Goal: Transaction & Acquisition: Purchase product/service

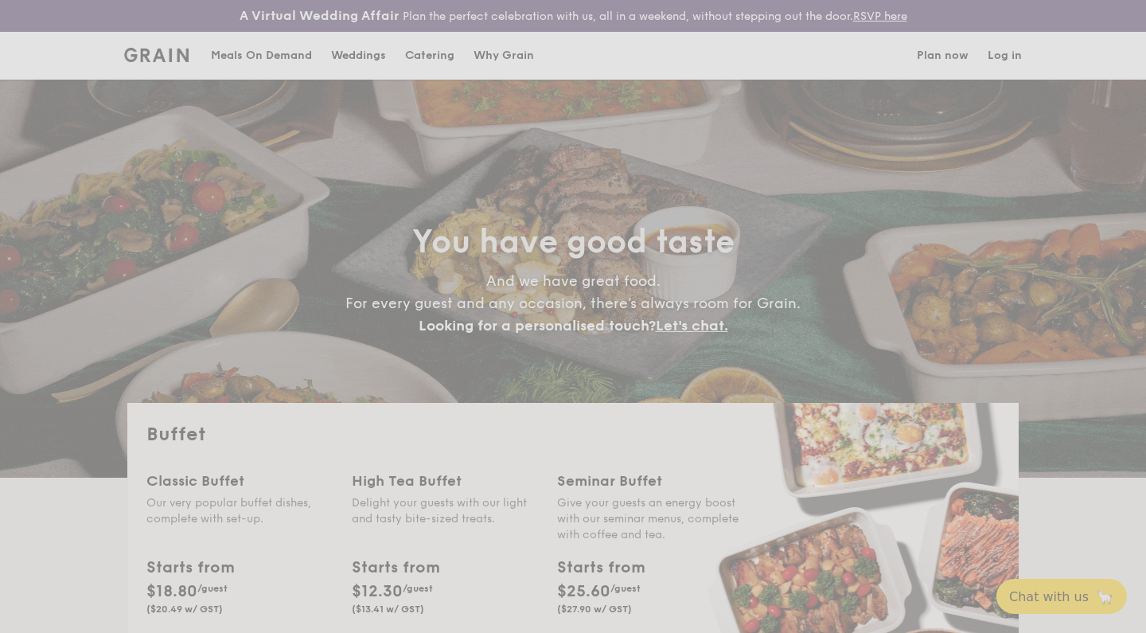
select select
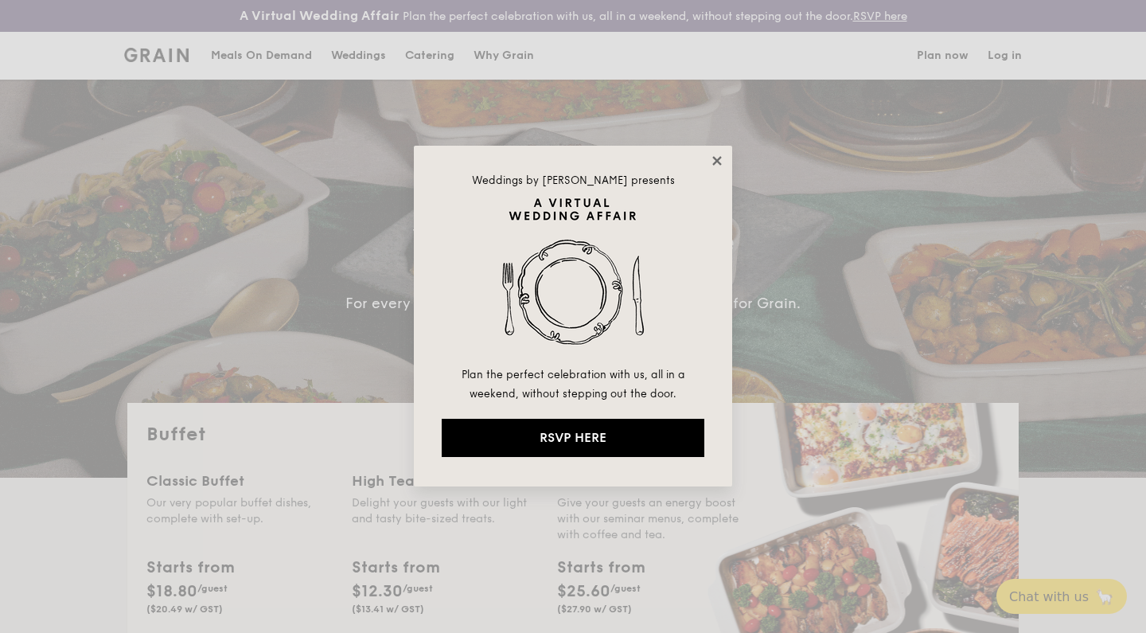
click at [717, 162] on icon at bounding box center [716, 160] width 9 height 9
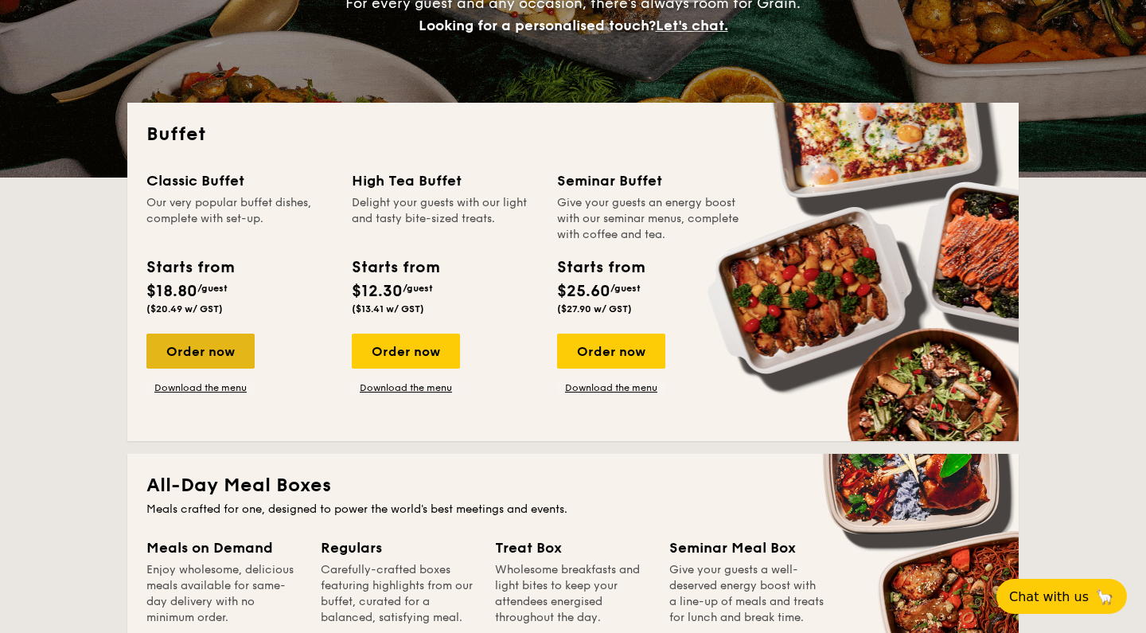
scroll to position [353, 0]
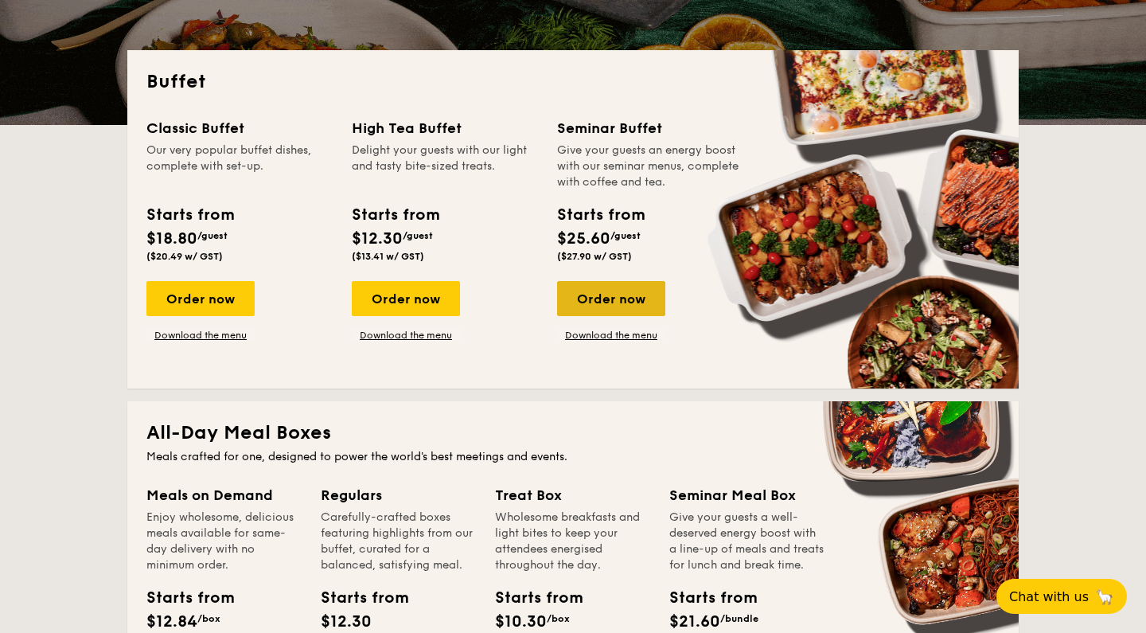
click at [602, 308] on div "Order now" at bounding box center [611, 298] width 108 height 35
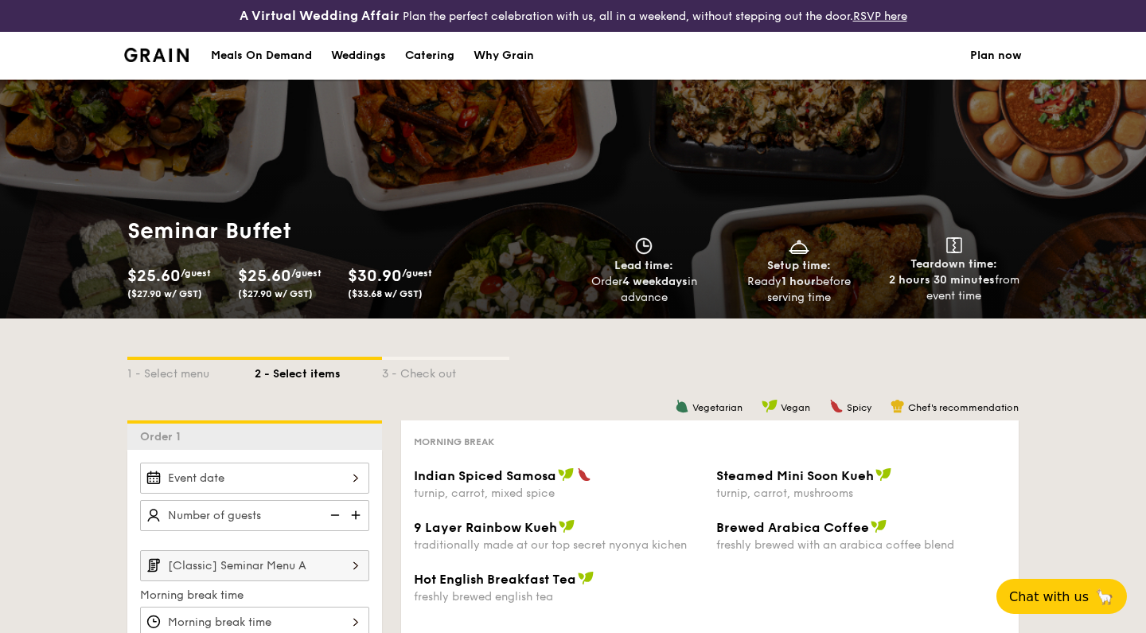
select select
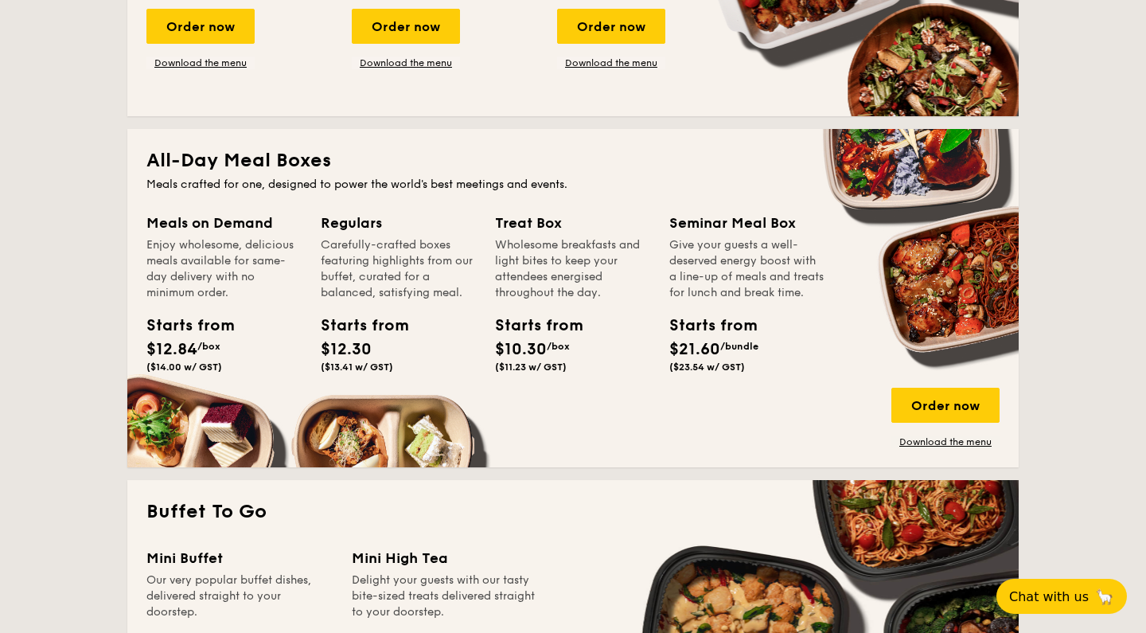
scroll to position [590, 0]
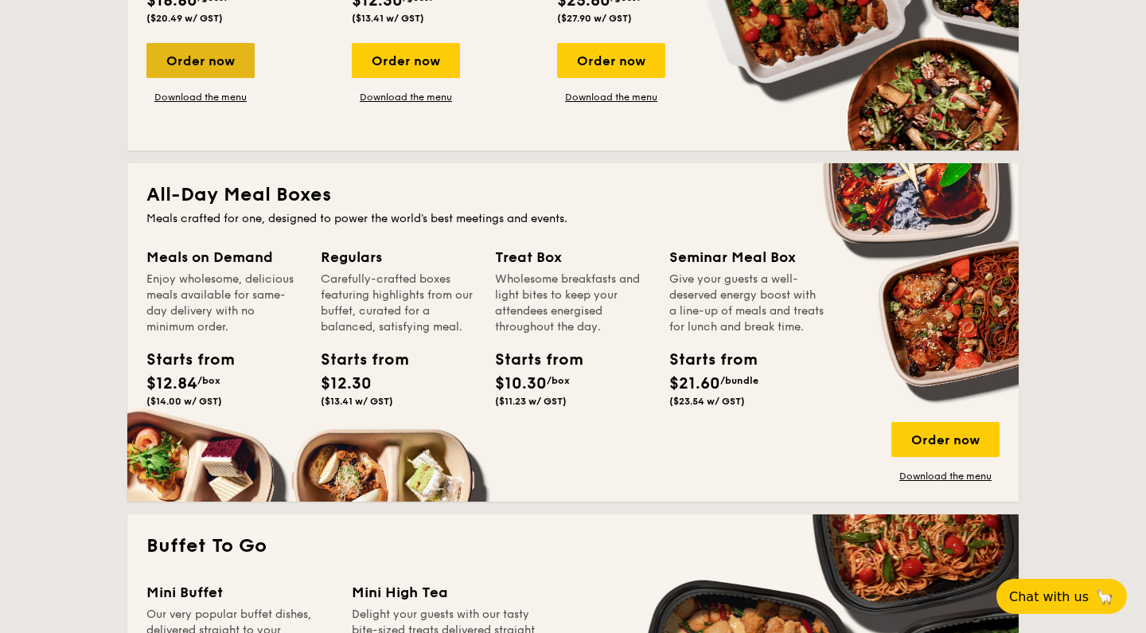
click at [220, 68] on div "Order now" at bounding box center [200, 60] width 108 height 35
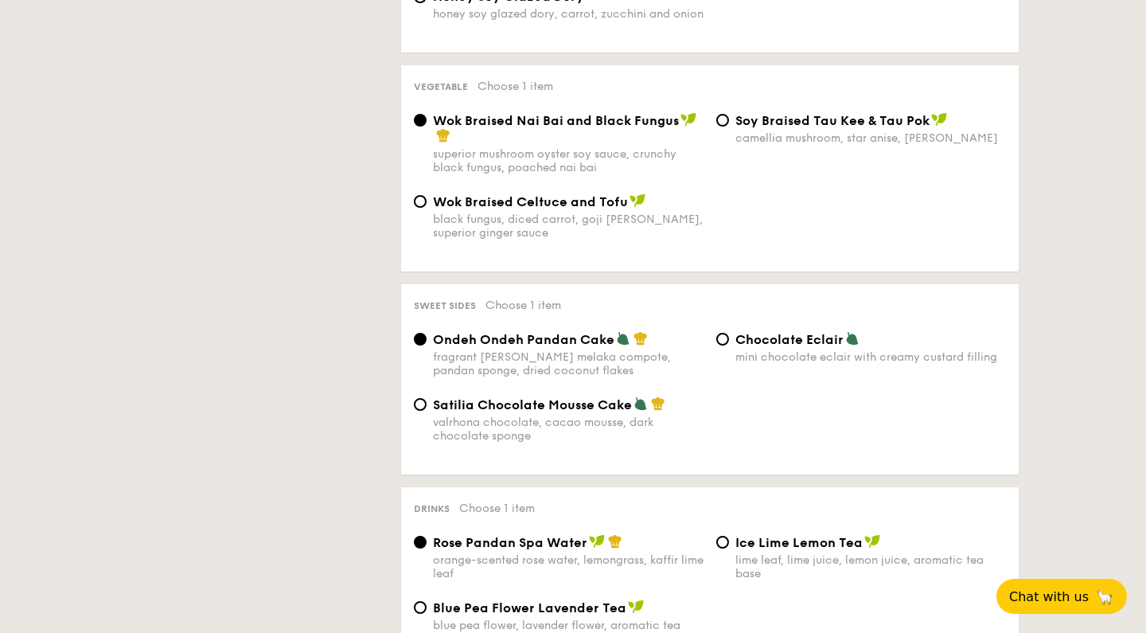
scroll to position [1581, 0]
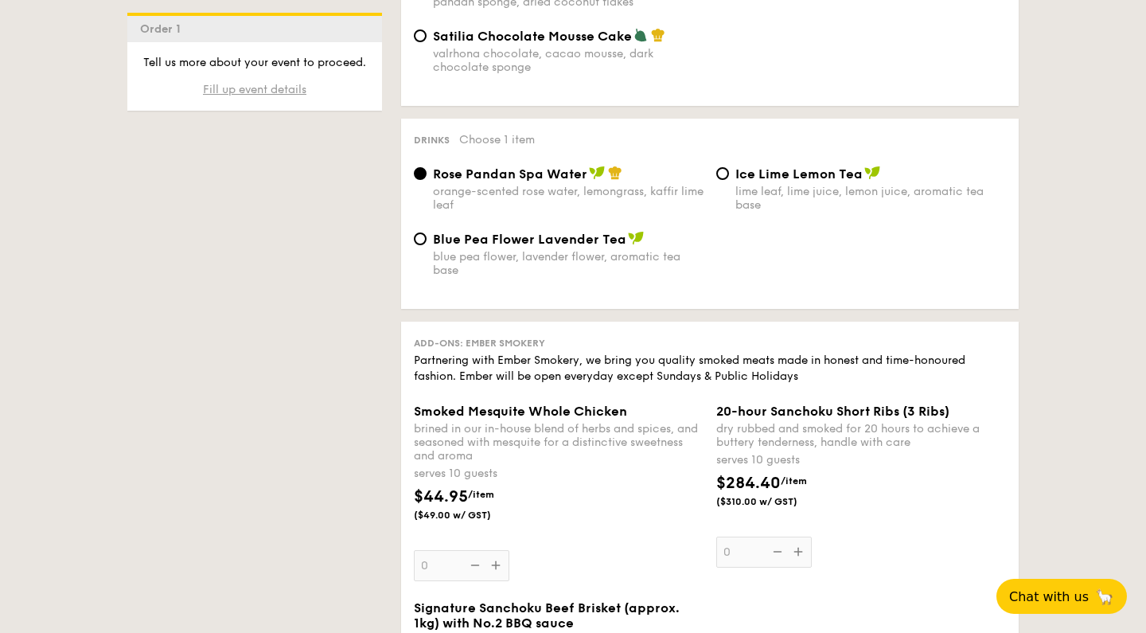
click at [260, 89] on span "Fill up event details" at bounding box center [254, 90] width 103 height 14
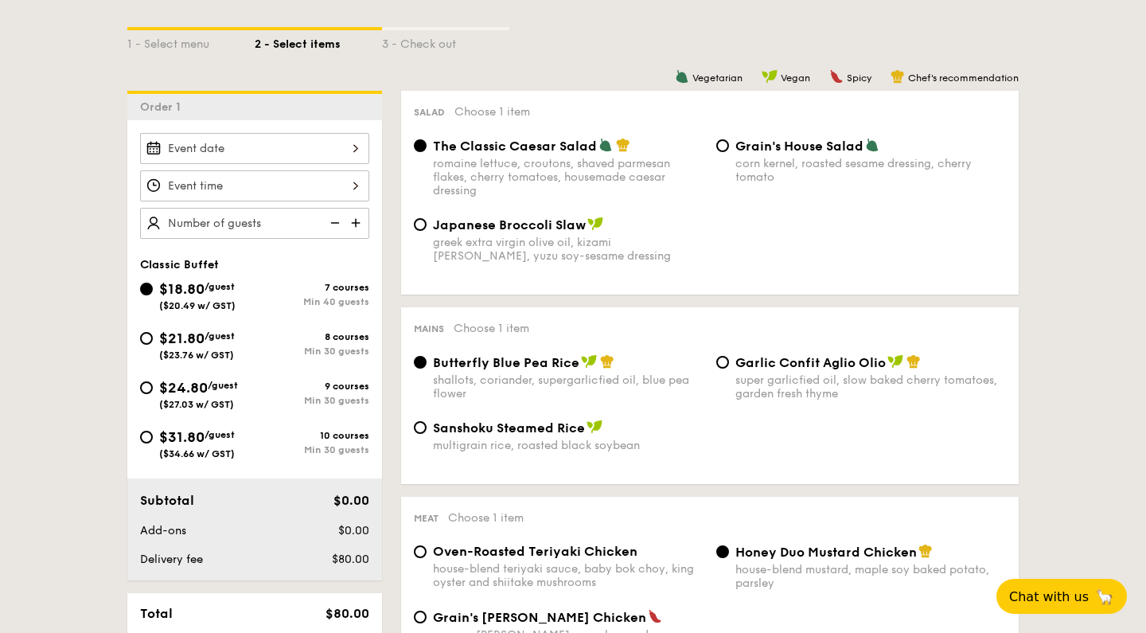
scroll to position [384, 0]
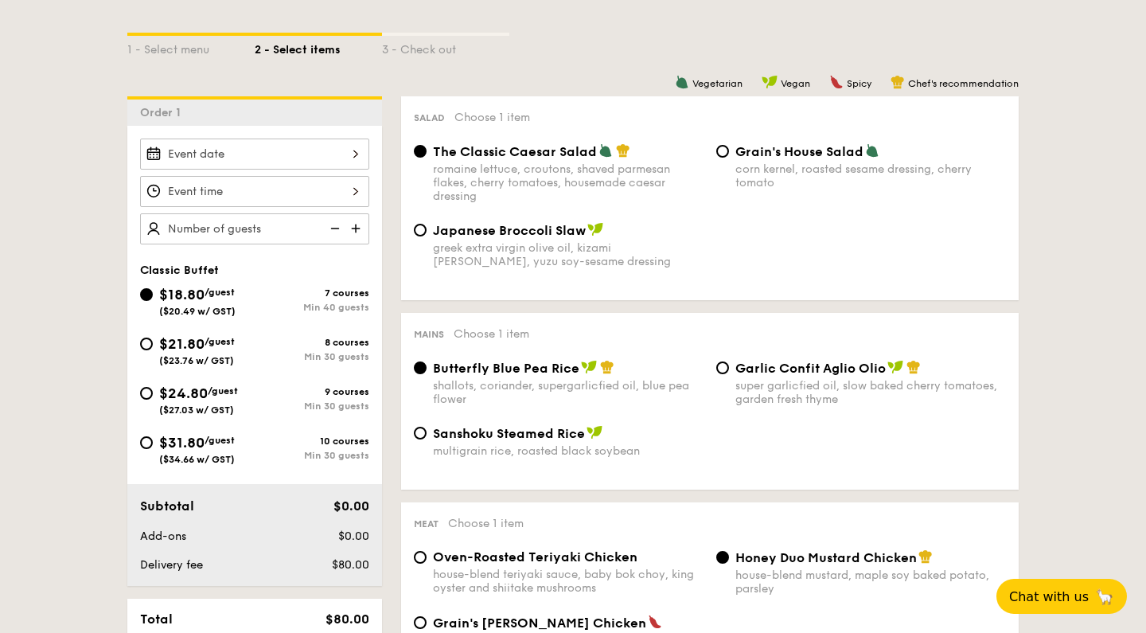
click at [227, 352] on div "$21.80 /guest ($23.76 w/ GST)" at bounding box center [197, 349] width 76 height 33
click at [153, 350] on input "$21.80 /guest ($23.76 w/ GST) 8 courses Min 30 guests" at bounding box center [146, 343] width 13 height 13
radio input "true"
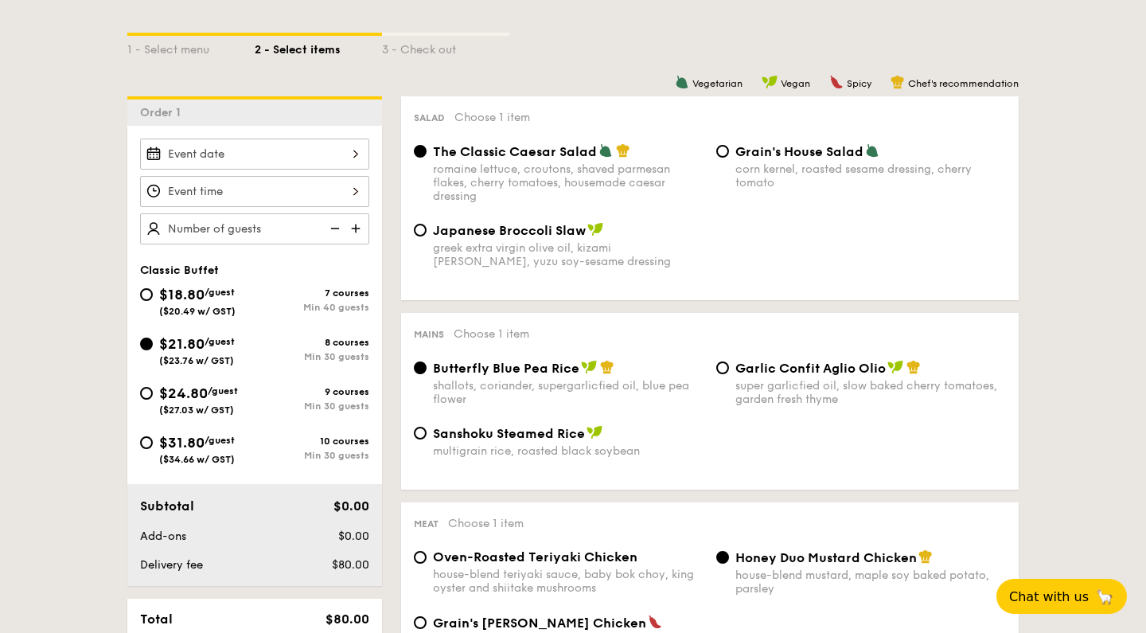
radio input "true"
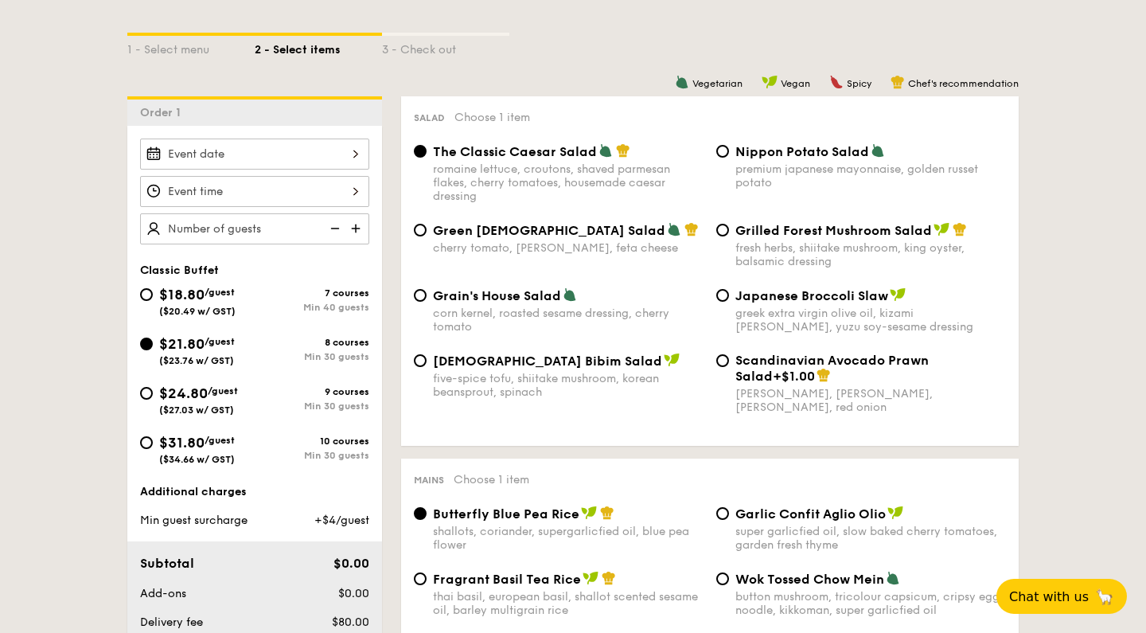
click at [226, 302] on div "$18.80 /guest ($20.49 w/ GST)" at bounding box center [197, 299] width 76 height 33
click at [153, 301] on input "$18.80 /guest ($20.49 w/ GST) 7 courses Min 40 guests" at bounding box center [146, 294] width 13 height 13
radio input "true"
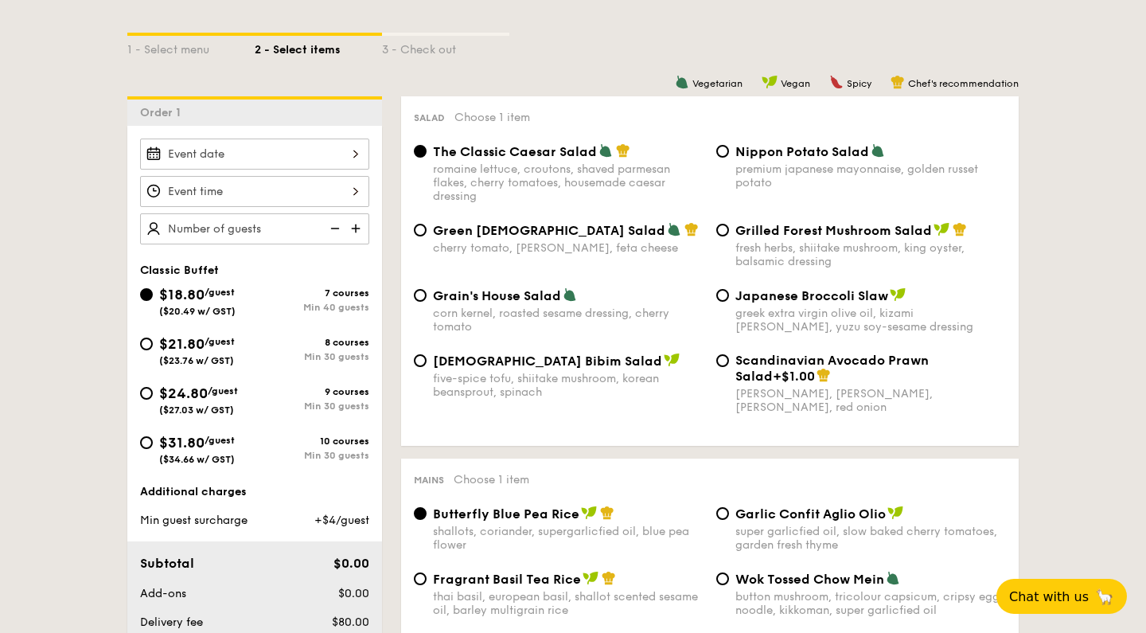
radio input "true"
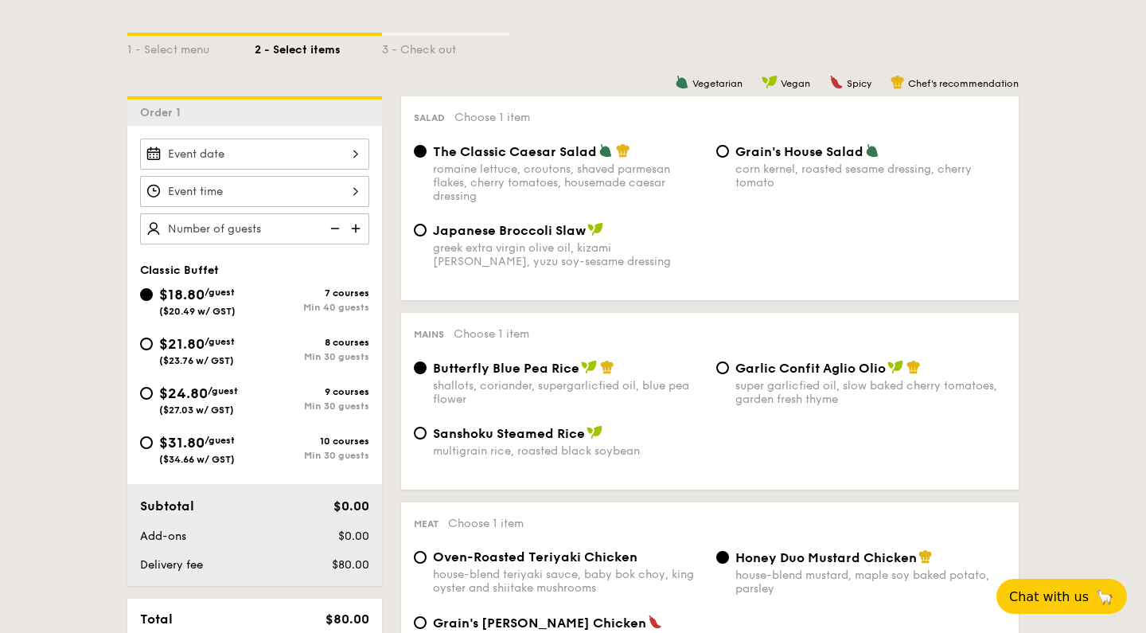
click at [208, 391] on span "$24.80" at bounding box center [183, 393] width 49 height 18
click at [153, 391] on input "$24.80 /guest ($27.03 w/ GST) 9 courses Min 30 guests" at bounding box center [146, 393] width 13 height 13
radio input "true"
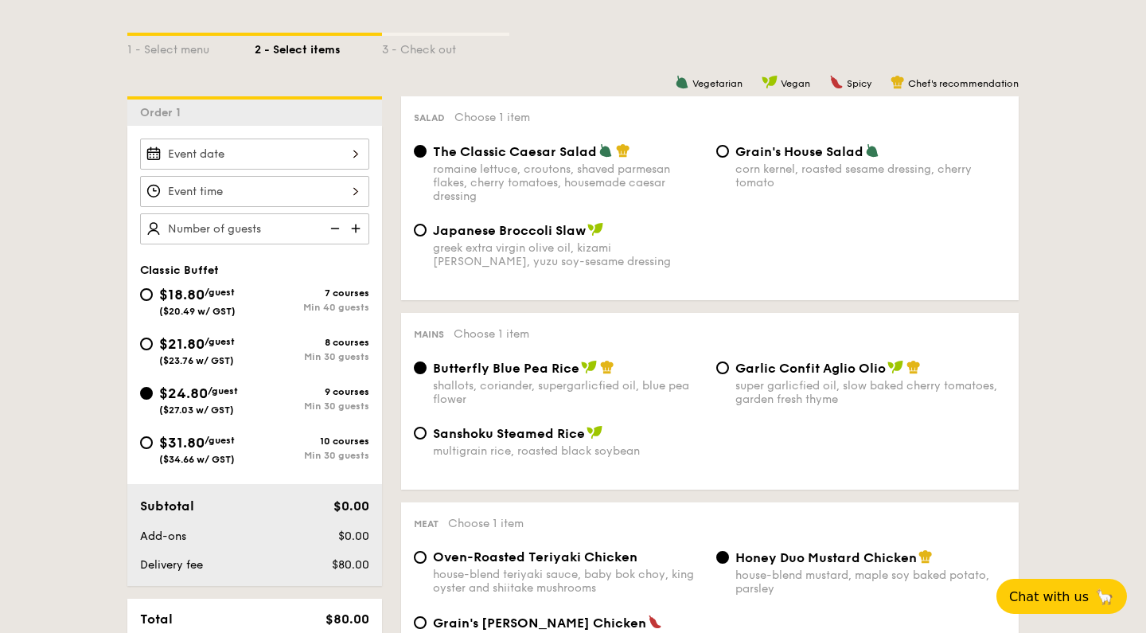
radio input "true"
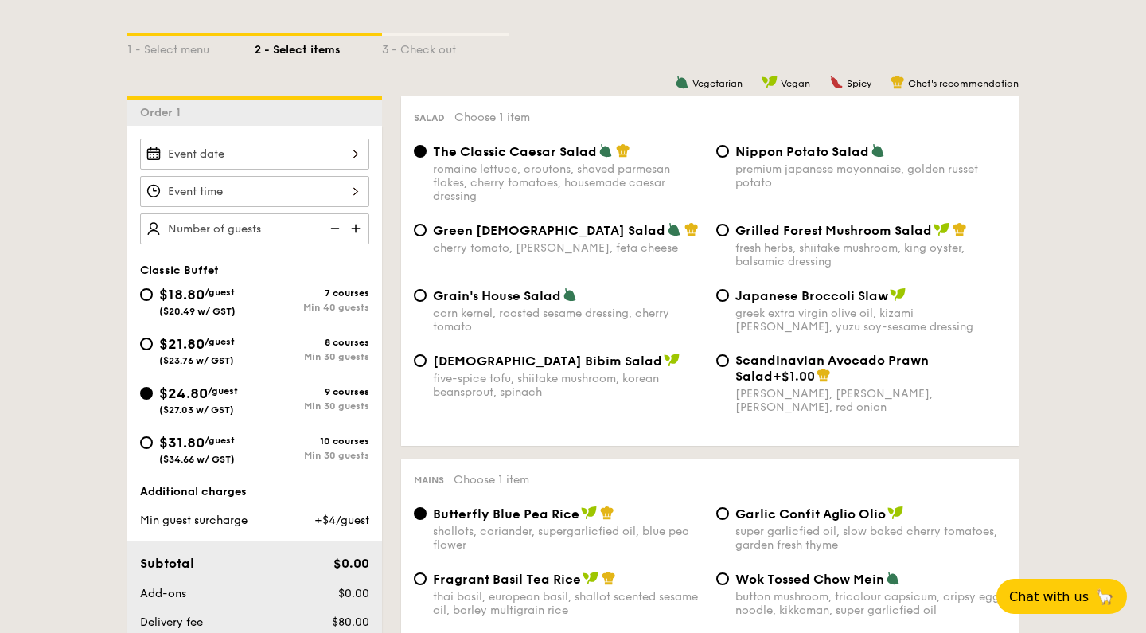
click at [214, 339] on span "/guest" at bounding box center [220, 341] width 30 height 11
click at [153, 339] on input "$21.80 /guest ($23.76 w/ GST) 8 courses Min 30 guests" at bounding box center [146, 343] width 13 height 13
radio input "true"
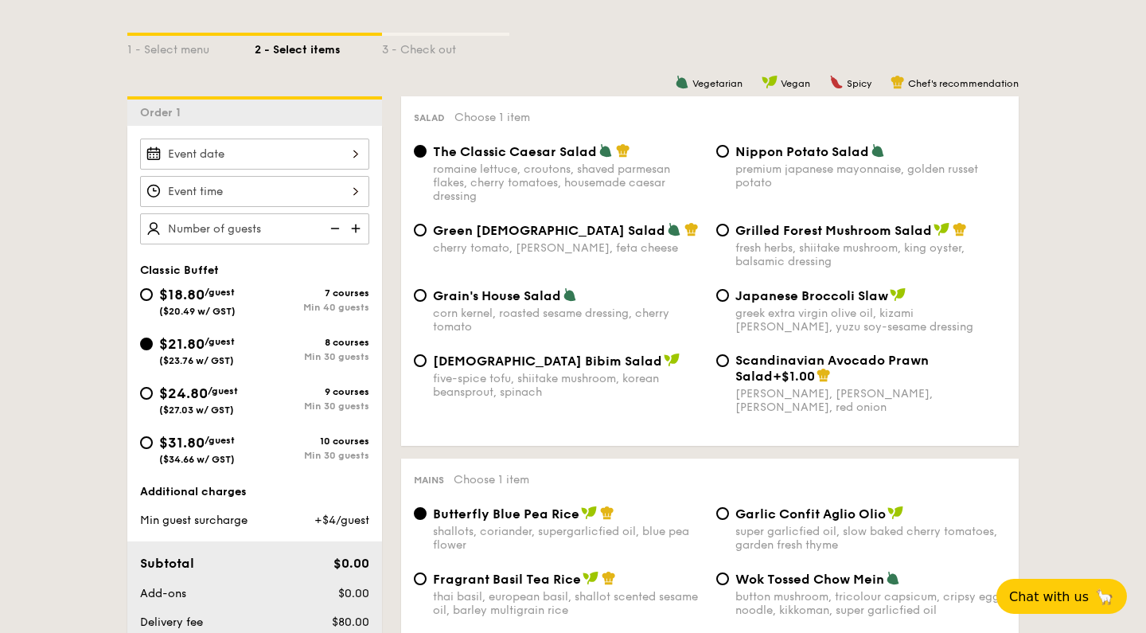
radio input "true"
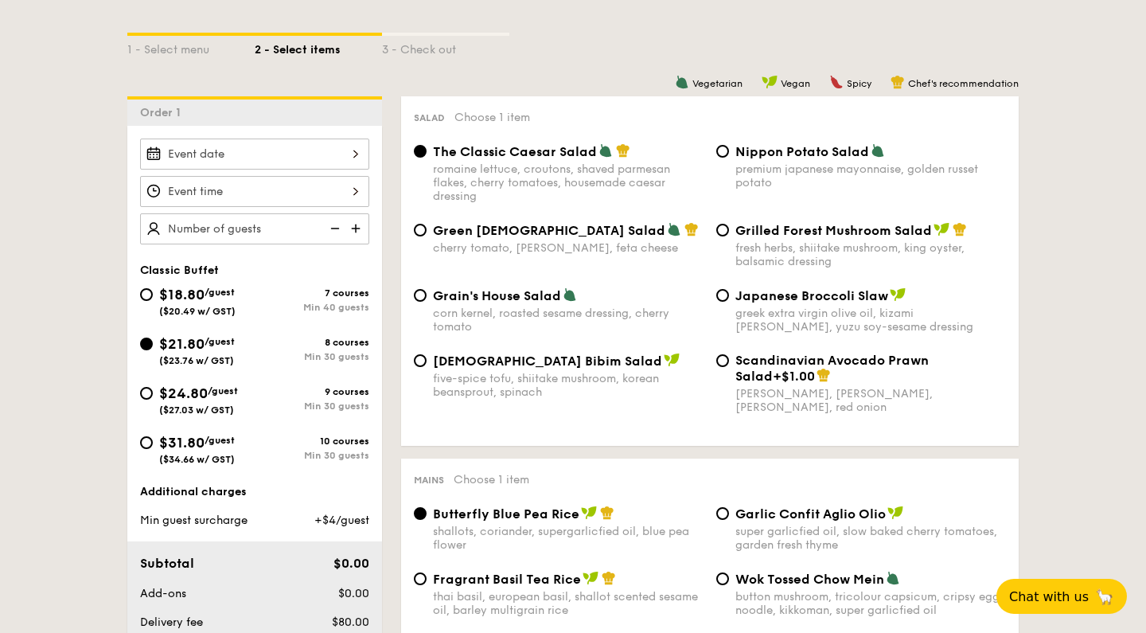
click at [214, 303] on div "$18.80 /guest ($20.49 w/ GST)" at bounding box center [197, 299] width 76 height 33
click at [153, 301] on input "$18.80 /guest ($20.49 w/ GST) 7 courses Min 40 guests" at bounding box center [146, 294] width 13 height 13
radio input "true"
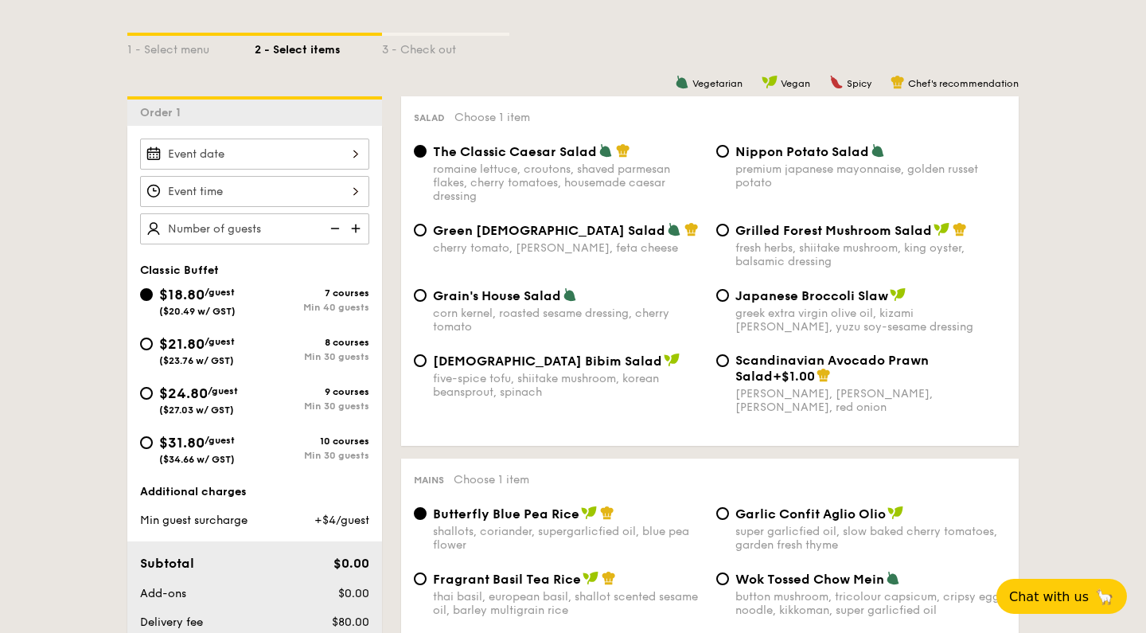
radio input "true"
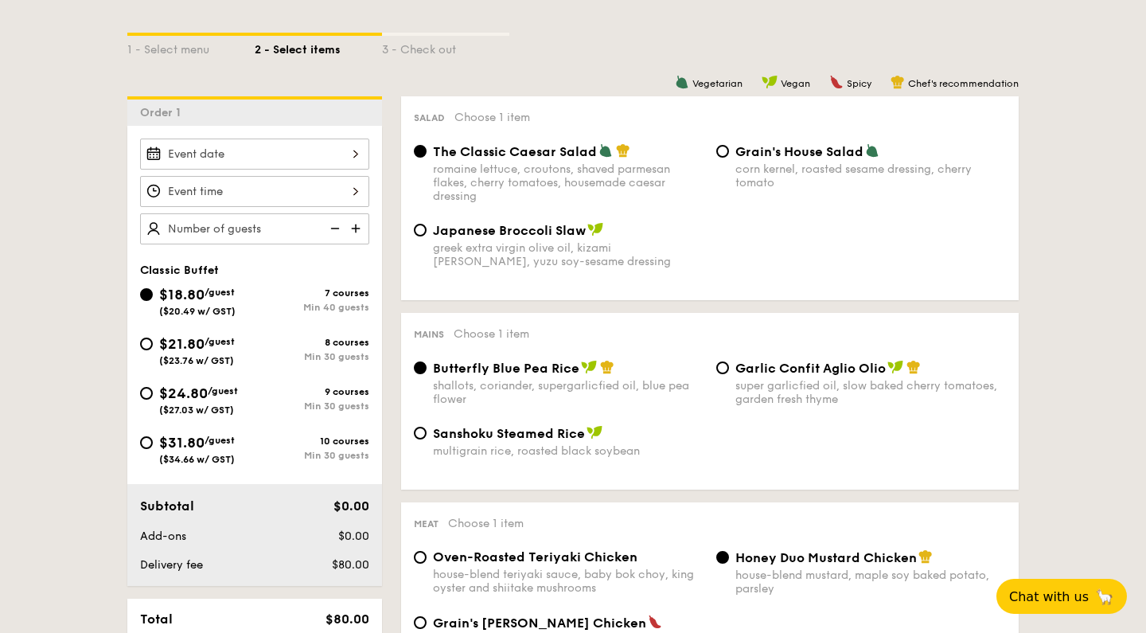
click at [506, 241] on div "greek extra virgin olive oil, kizami [PERSON_NAME], yuzu soy-sesame dressing" at bounding box center [568, 254] width 271 height 27
click at [427, 236] on input "Japanese Broccoli Slaw greek extra virgin olive oil, kizami nori, ginger, yuzu …" at bounding box center [420, 230] width 13 height 13
radio input "true"
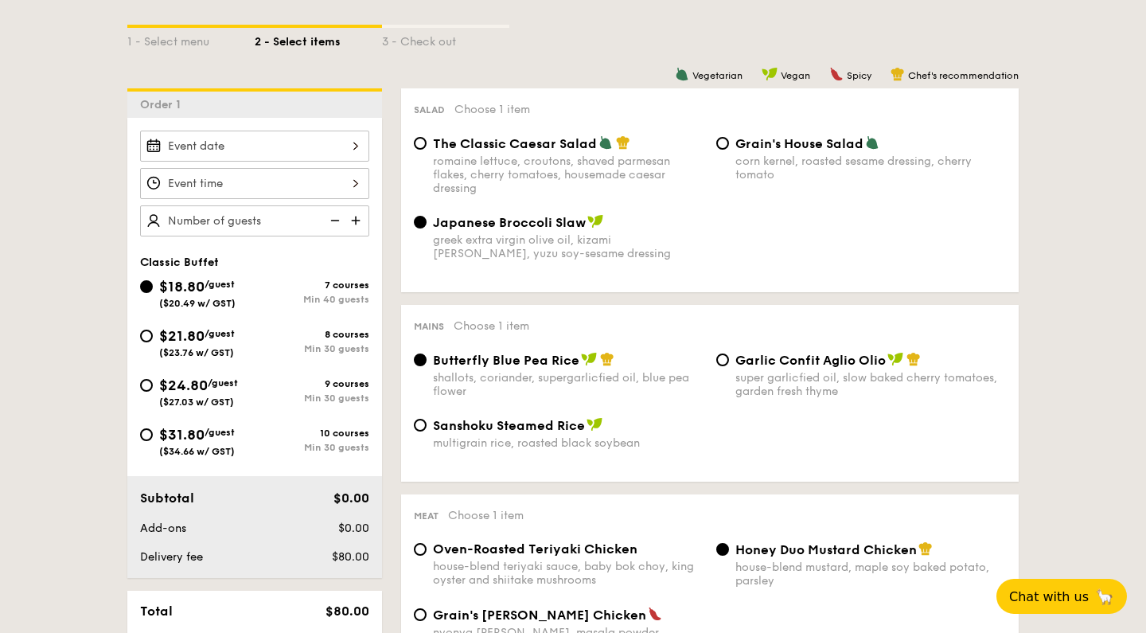
click at [759, 147] on span "Grain's House Salad" at bounding box center [799, 143] width 128 height 15
click at [729, 147] on input "Grain's House Salad corn kernel, roasted sesame dressing, cherry tomato" at bounding box center [722, 143] width 13 height 13
radio input "true"
click at [490, 162] on div "romaine lettuce, croutons, shaved parmesan flakes, cherry tomatoes, housemade c…" at bounding box center [568, 174] width 271 height 41
click at [427, 150] on input "The Classic Caesar Salad romaine lettuce, croutons, shaved parmesan flakes, che…" at bounding box center [420, 143] width 13 height 13
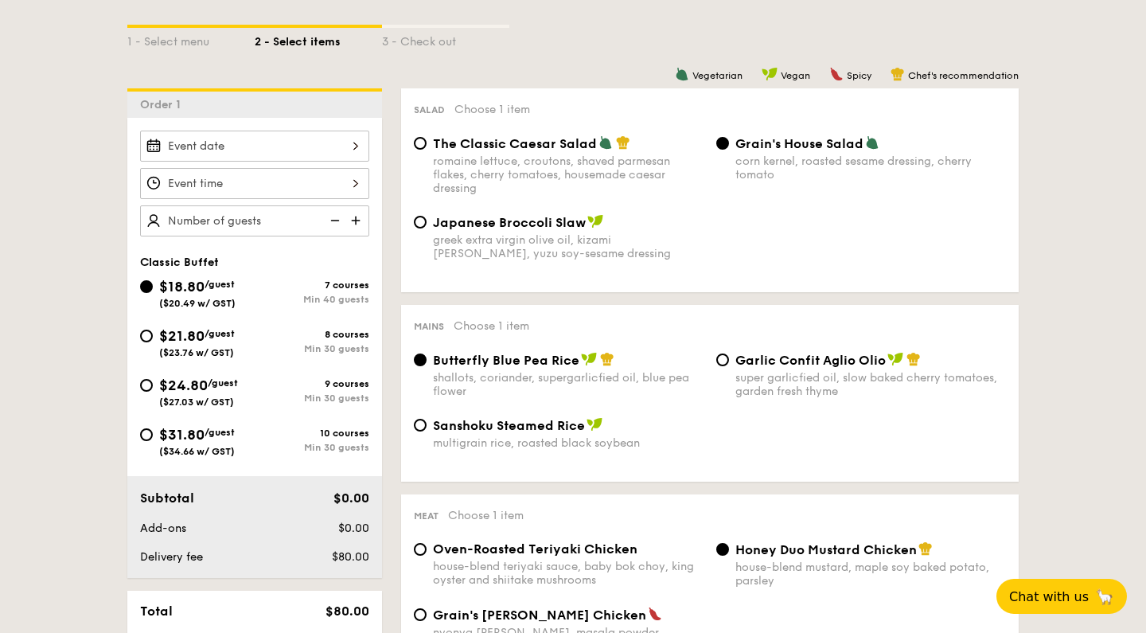
radio input "true"
click at [807, 134] on div "Salad Choose 1 item The Classic Caesar Salad romaine lettuce, croutons, shaved …" at bounding box center [710, 190] width 618 height 204
click at [800, 146] on span "Grain's House Salad" at bounding box center [799, 143] width 128 height 15
click at [729, 146] on input "Grain's House Salad corn kernel, roasted sesame dressing, cherry tomato" at bounding box center [722, 143] width 13 height 13
radio input "true"
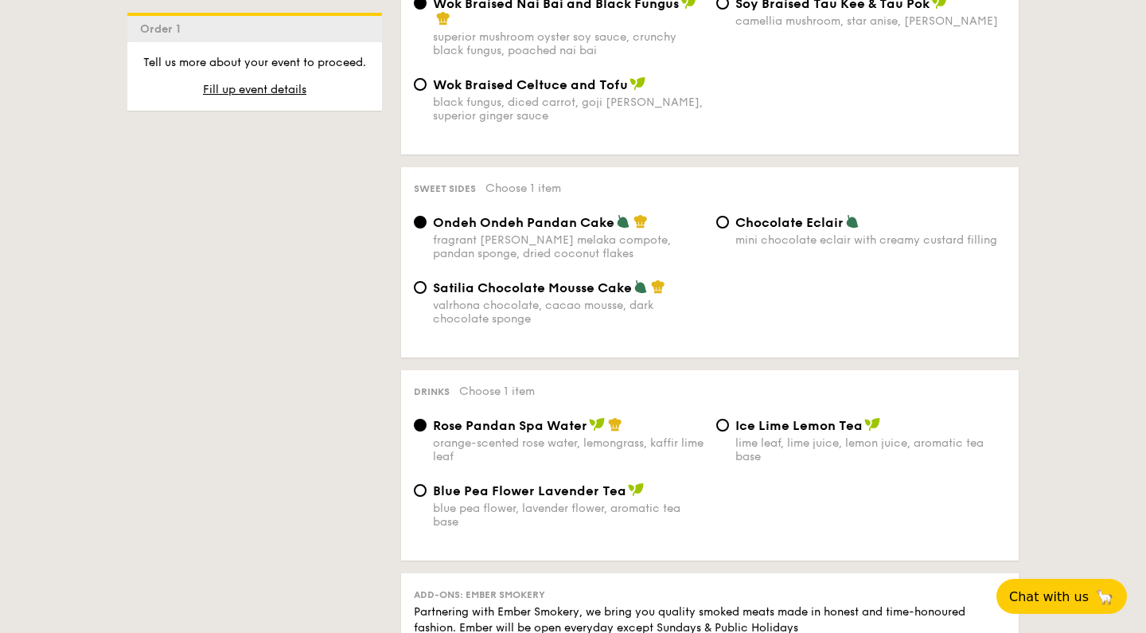
scroll to position [1358, 0]
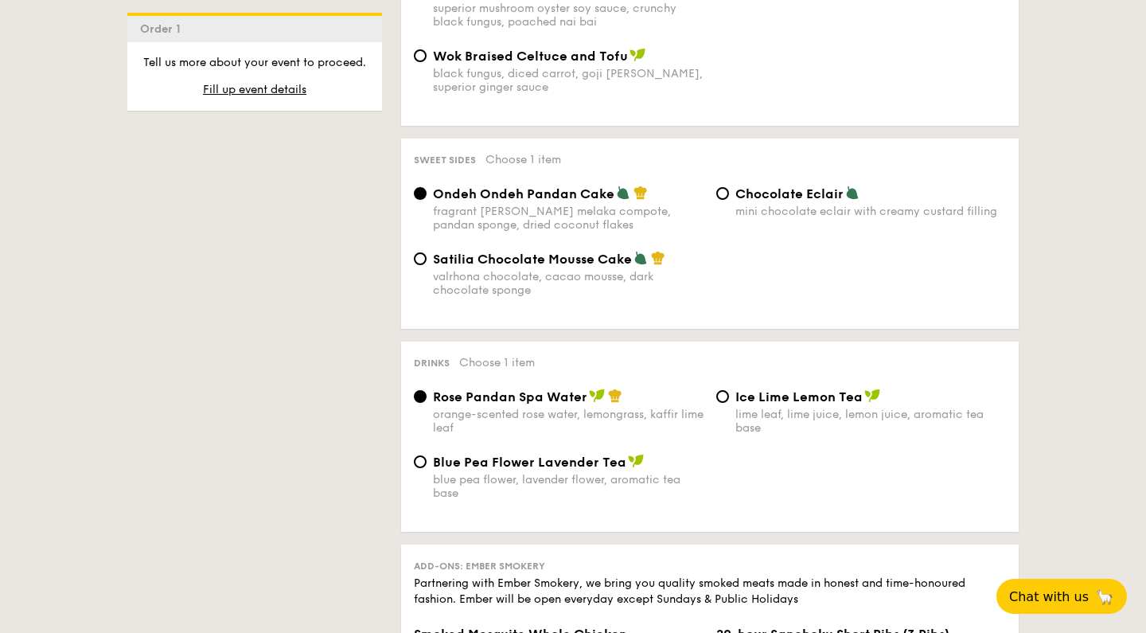
click at [609, 270] on div "valrhona chocolate, cacao mousse, dark chocolate sponge" at bounding box center [568, 283] width 271 height 27
click at [427, 259] on input "Satilia Chocolate Mousse Cake valrhona chocolate, cacao mousse, dark chocolate …" at bounding box center [420, 258] width 13 height 13
radio input "true"
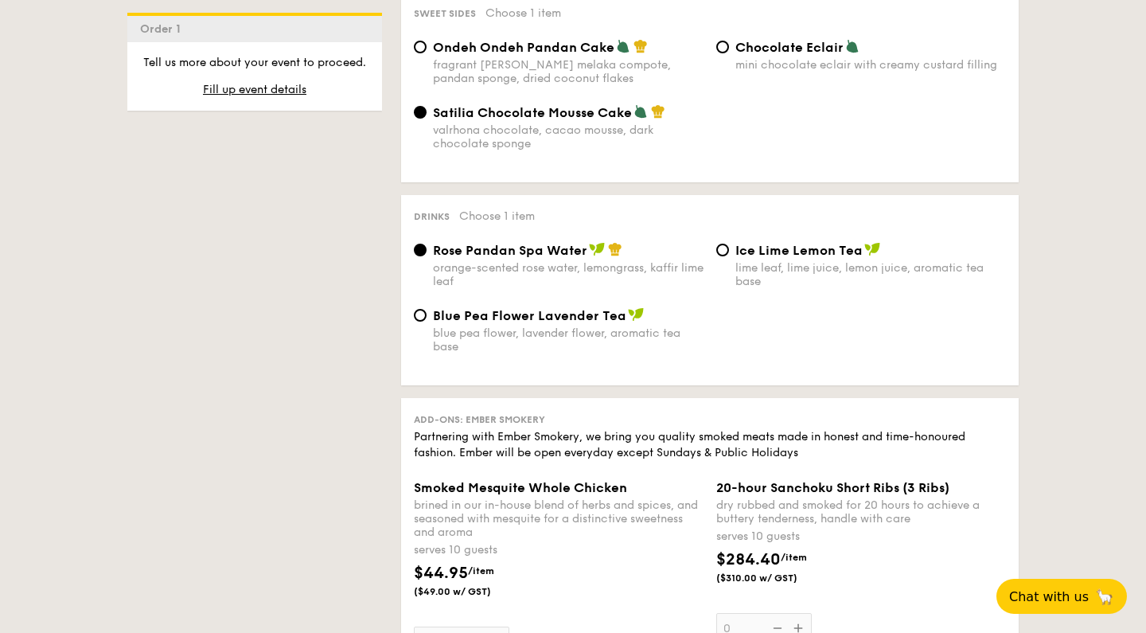
scroll to position [1521, 0]
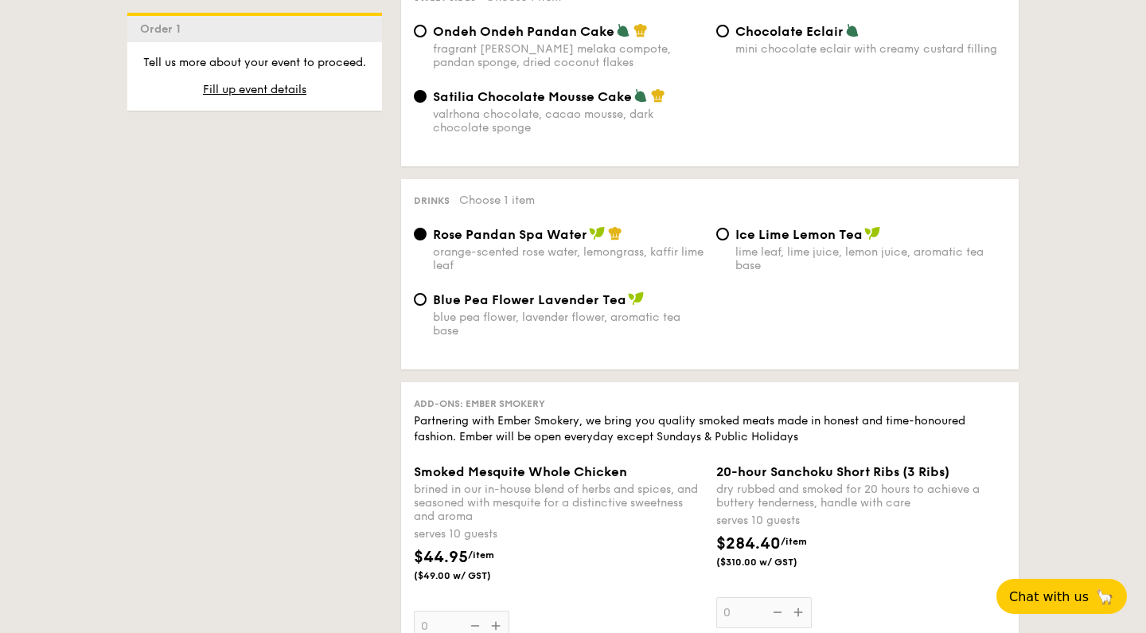
click at [606, 294] on div "Blue Pea Flower Lavender Tea blue pea flower, lavender flower, aromatic tea base" at bounding box center [568, 314] width 271 height 46
click at [427, 294] on input "Blue Pea Flower Lavender Tea blue pea flower, lavender flower, aromatic tea base" at bounding box center [420, 299] width 13 height 13
radio input "true"
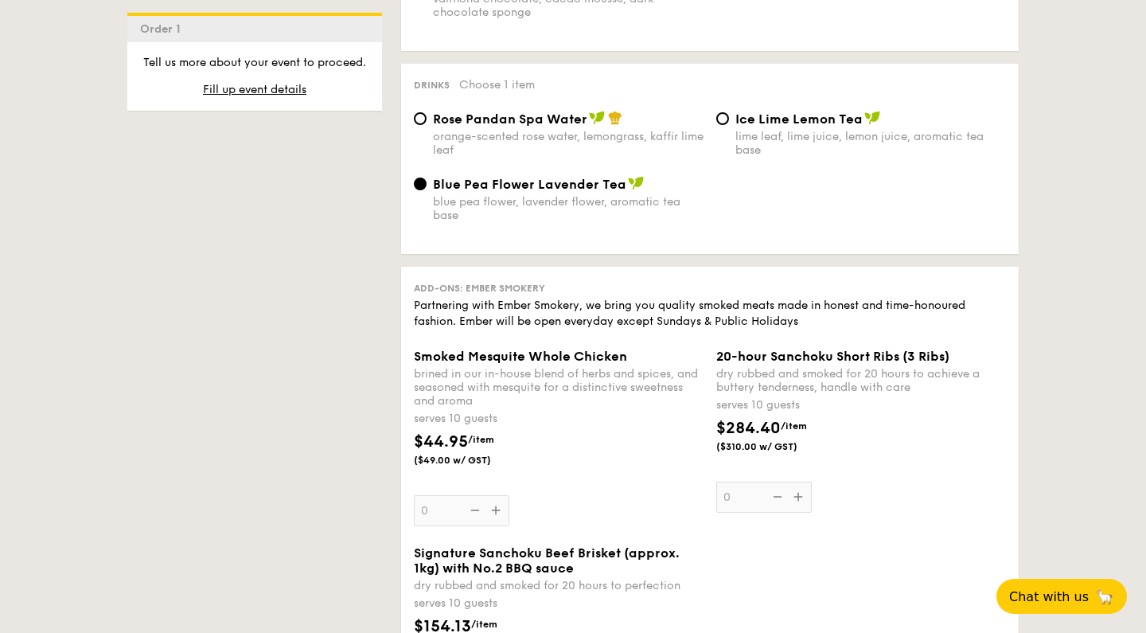
scroll to position [1662, 0]
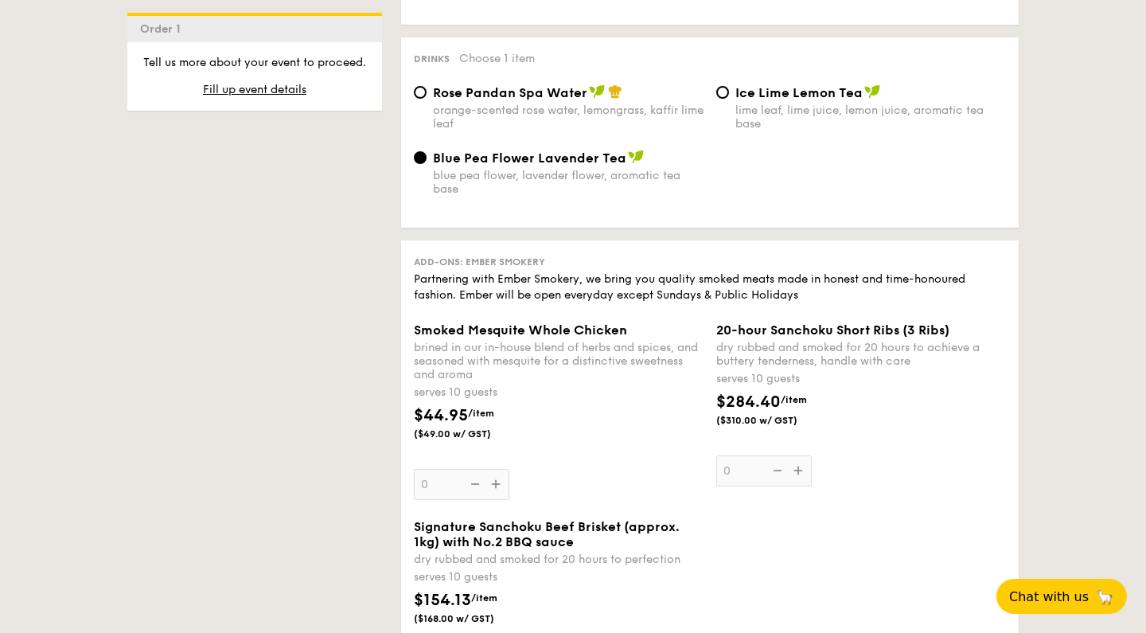
click at [797, 103] on div "lime leaf, lime juice, lemon juice, aromatic tea base" at bounding box center [870, 116] width 271 height 27
click at [729, 92] on input "Ice Lime Lemon Tea lime leaf, lime juice, lemon juice, aromatic tea base" at bounding box center [722, 92] width 13 height 13
radio input "true"
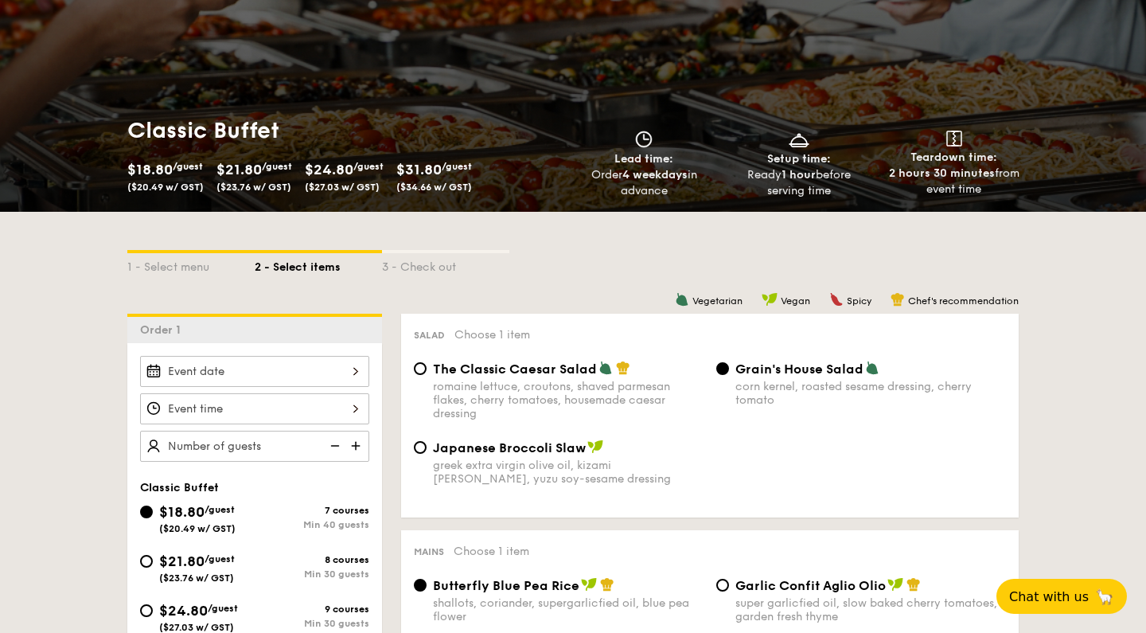
scroll to position [432, 0]
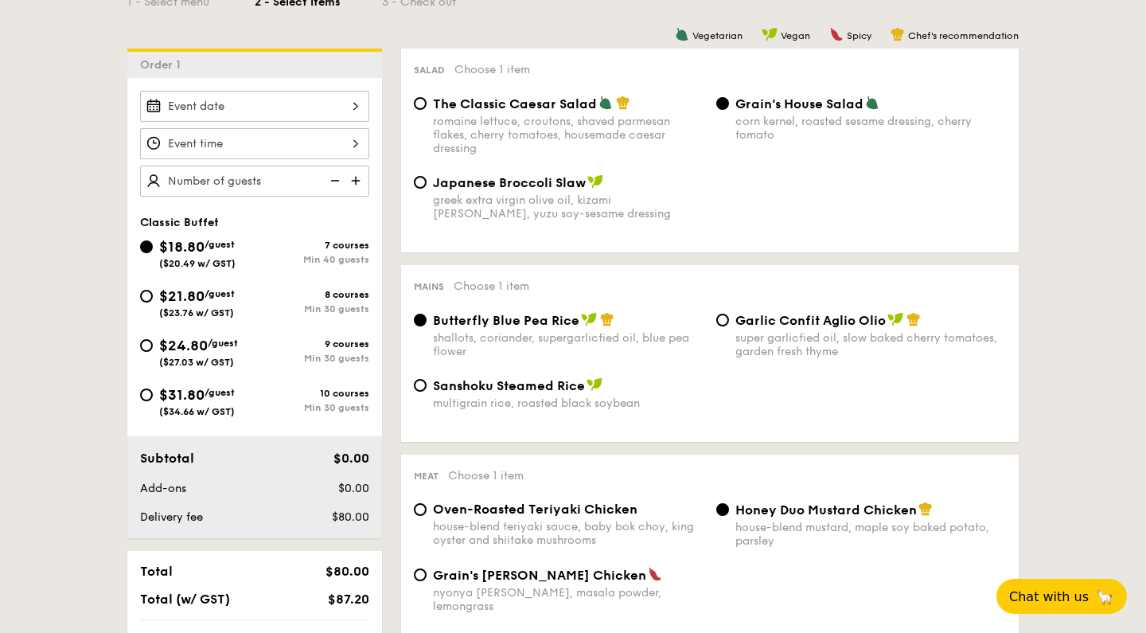
click at [318, 106] on div "2025 Sep [DATE] Tue Wed Thu Fri Sat Sun 1 2 3 4 5 6 7 8 9 10 11 12 13 14 15 16 …" at bounding box center [254, 106] width 229 height 31
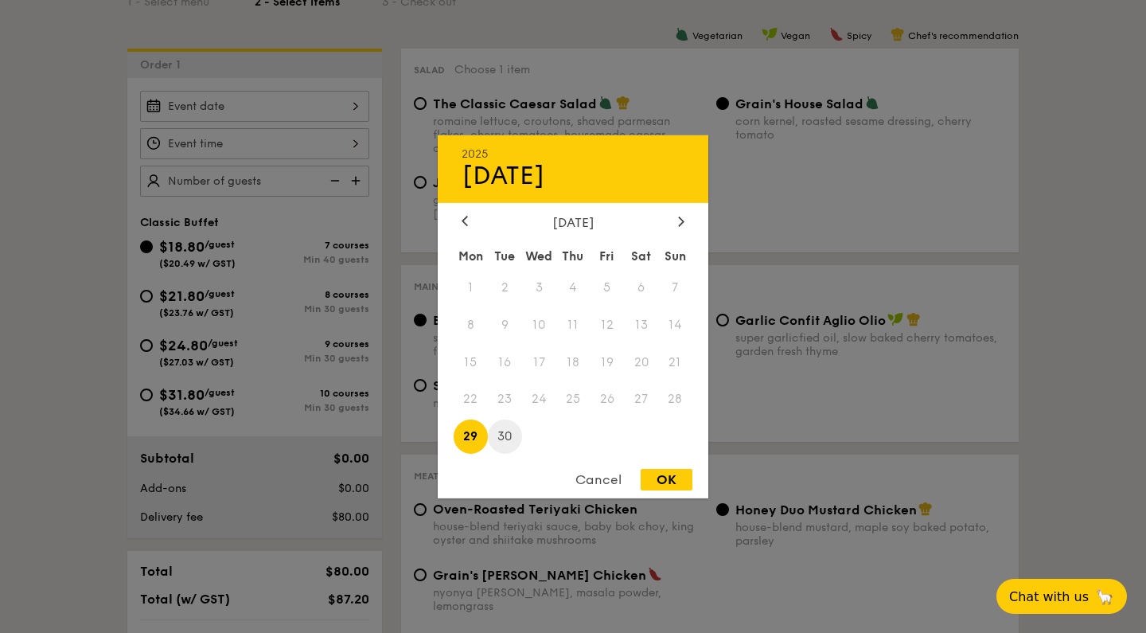
click at [515, 434] on span "30" at bounding box center [505, 436] width 34 height 34
click at [676, 489] on div "OK" at bounding box center [667, 479] width 52 height 21
type input "[DATE]"
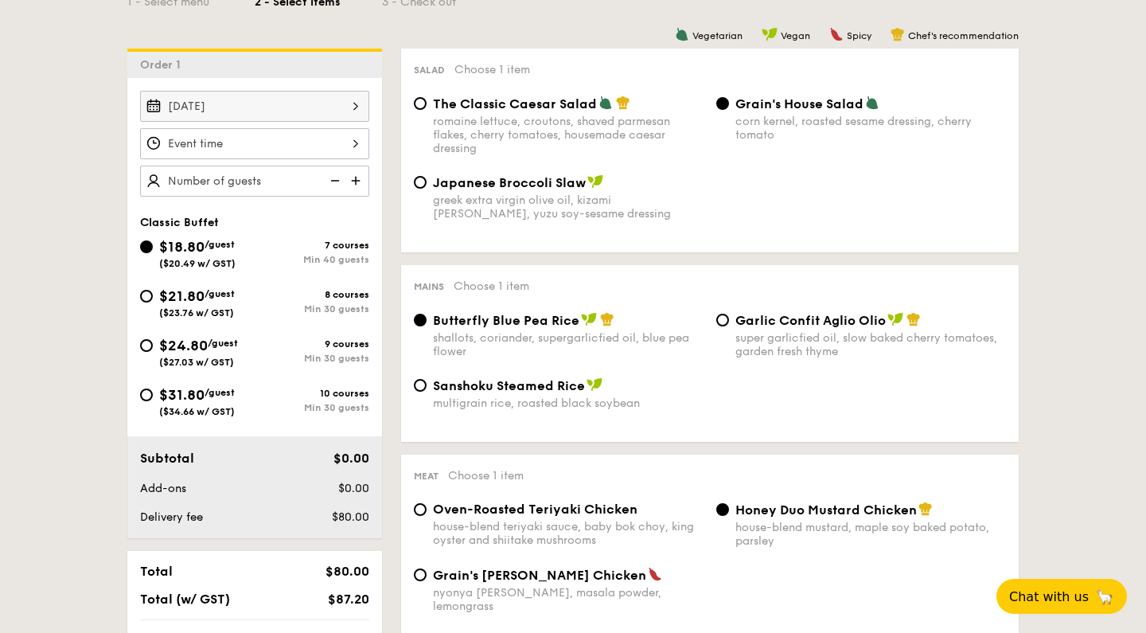
click at [322, 146] on div "12 1 2 3 4 5 6 7 8 9 10 11 00 15 30 45 am pm Cancel OK" at bounding box center [254, 143] width 229 height 31
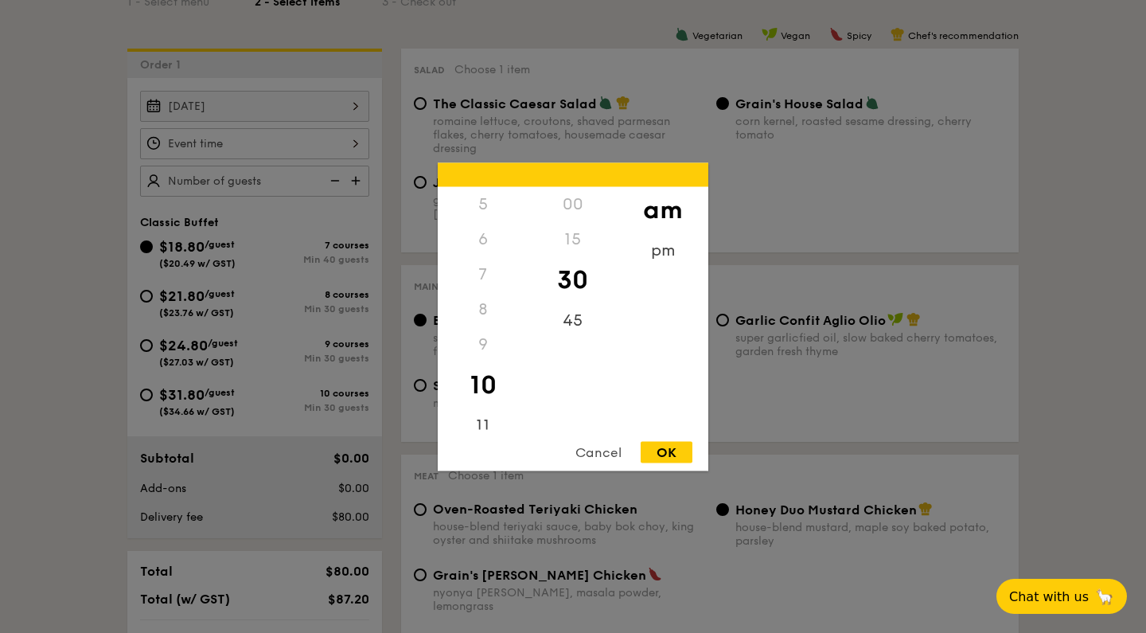
click at [660, 455] on div "OK" at bounding box center [667, 451] width 52 height 21
type input "10:30AM"
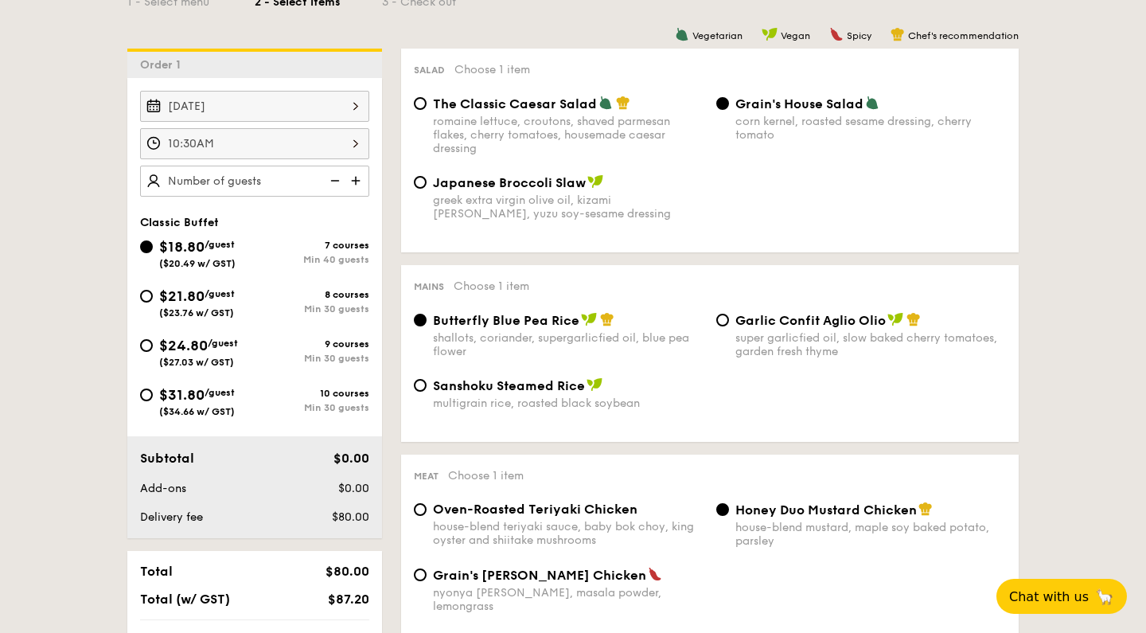
click at [356, 177] on img at bounding box center [357, 181] width 24 height 30
type input "40 guests"
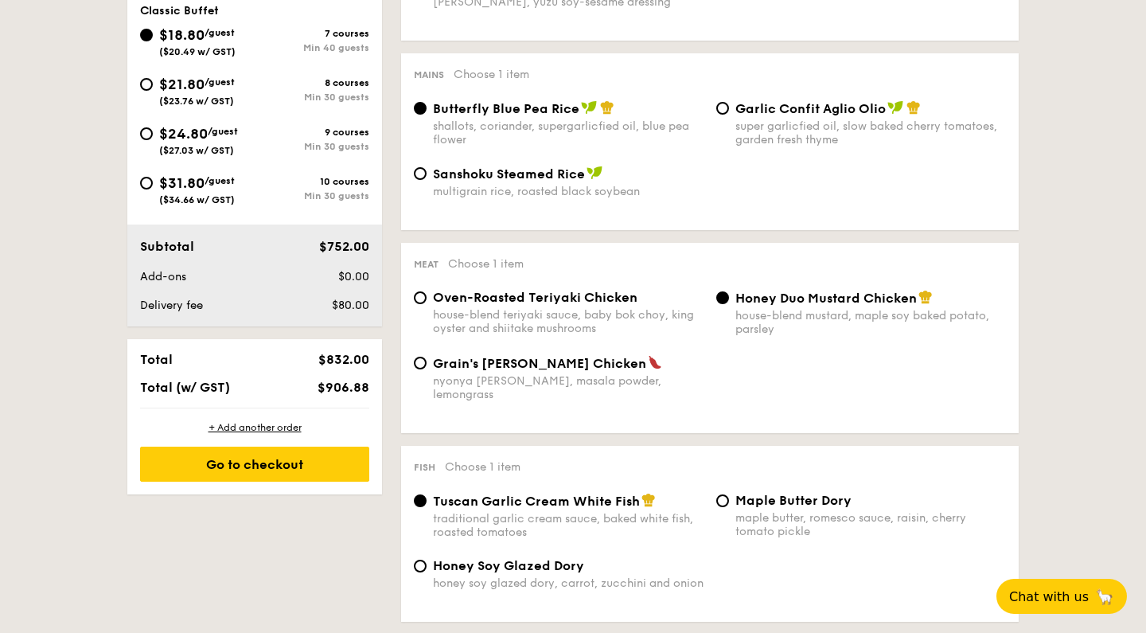
scroll to position [668, 0]
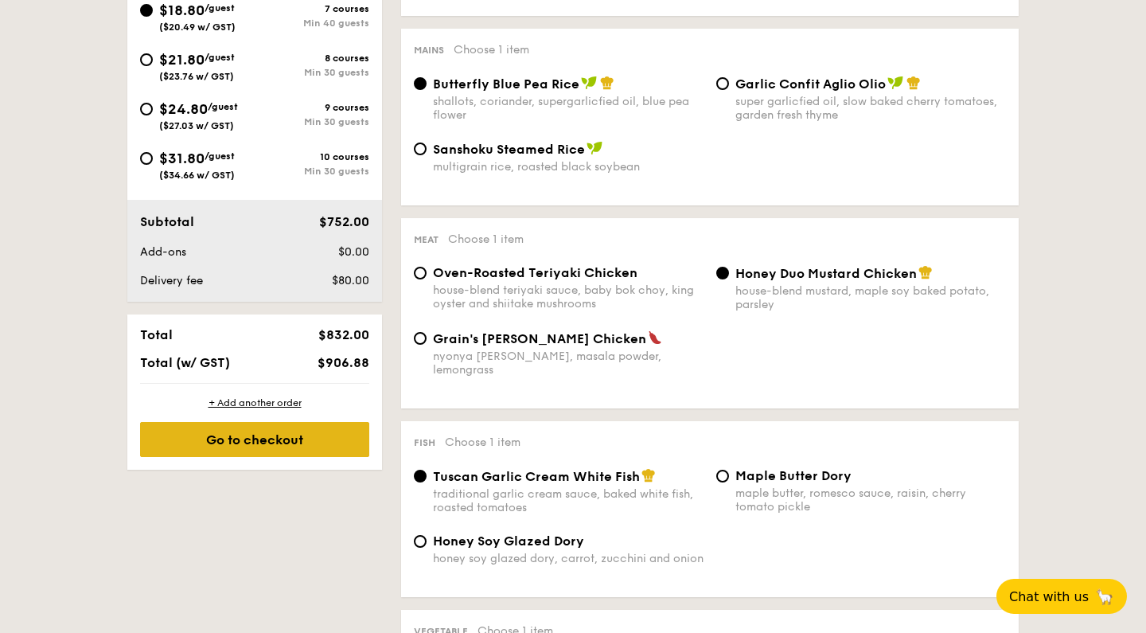
click at [273, 435] on div "Go to checkout" at bounding box center [254, 439] width 229 height 35
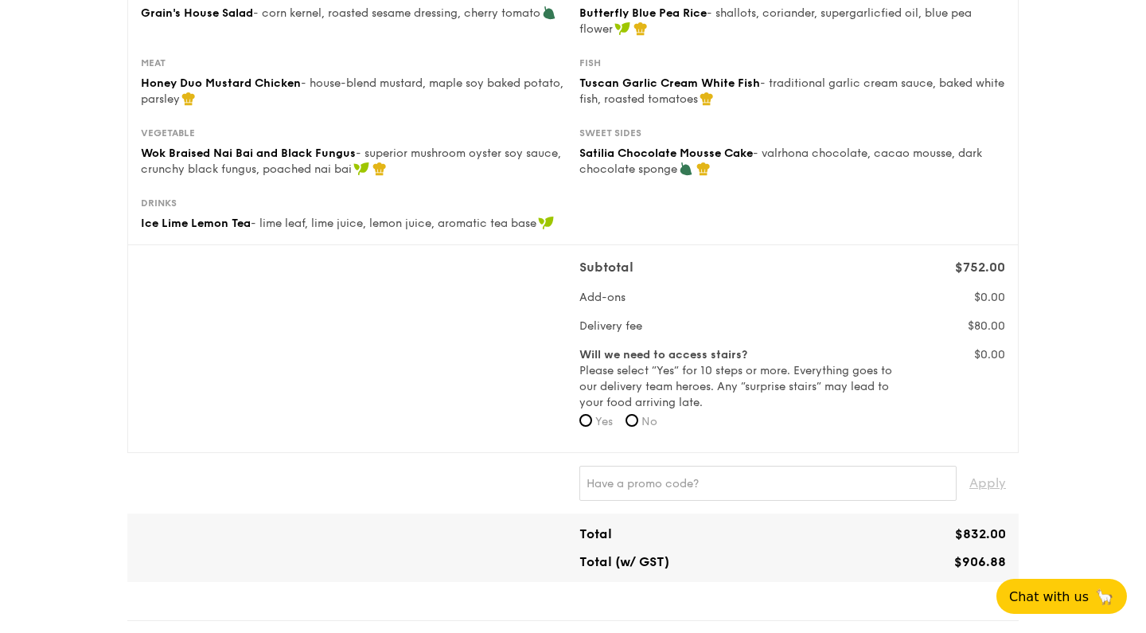
scroll to position [295, 0]
click at [654, 419] on span "No" at bounding box center [649, 422] width 16 height 14
click at [638, 419] on input "No" at bounding box center [631, 421] width 13 height 13
radio input "true"
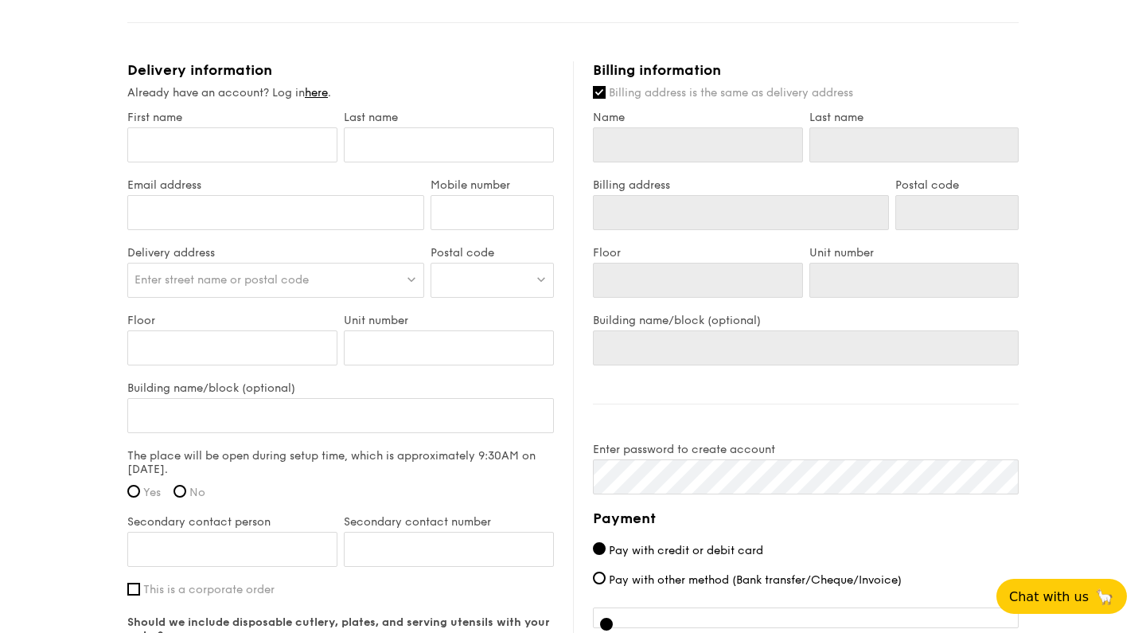
scroll to position [890, 0]
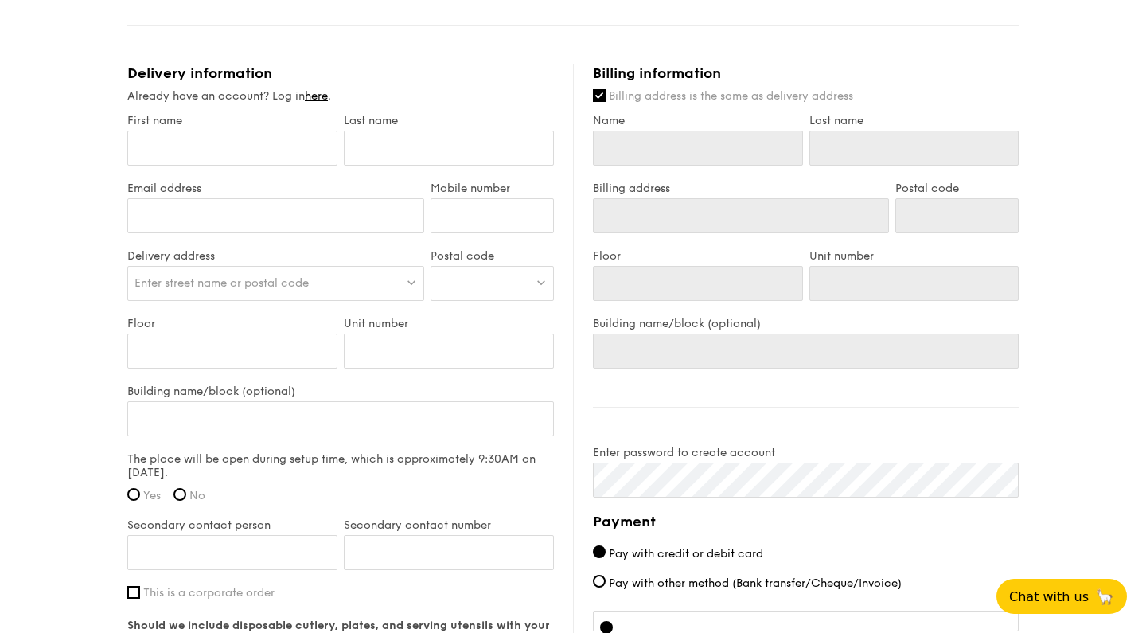
click at [518, 456] on label "The place will be open during setup time, which is approximately 9:30AM on [DAT…" at bounding box center [340, 465] width 427 height 27
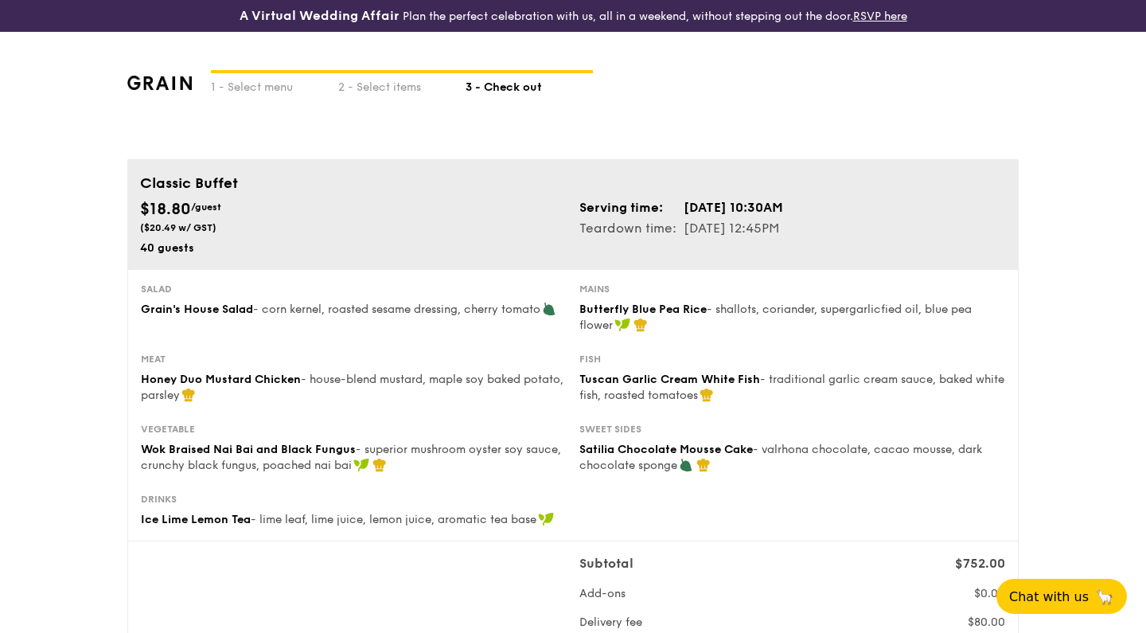
scroll to position [0, 0]
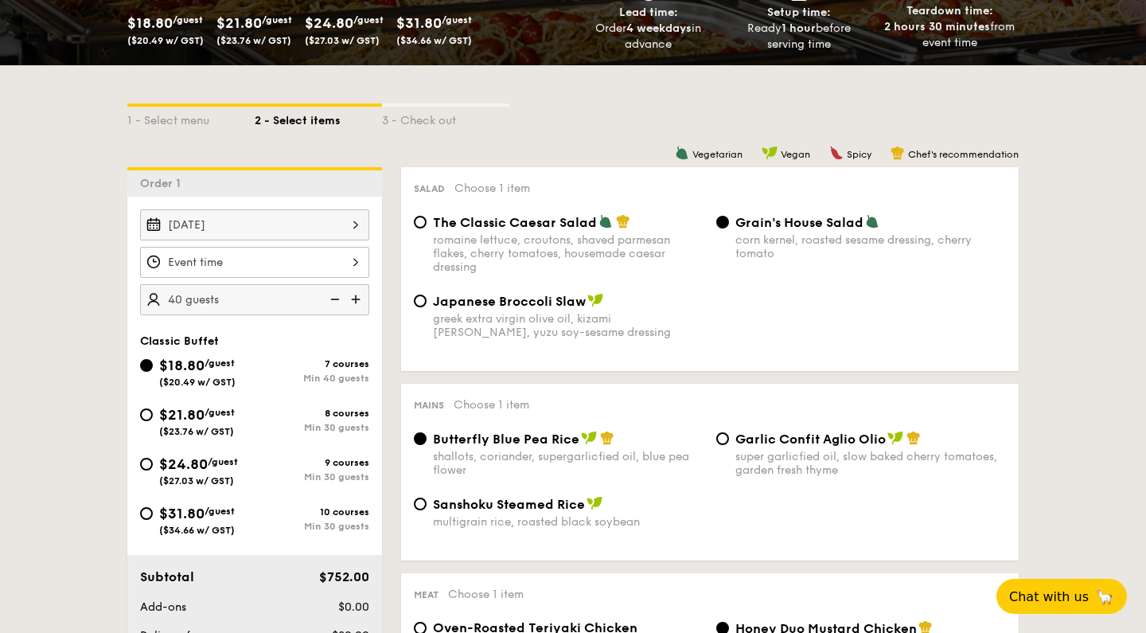
scroll to position [310, 0]
